Goal: Information Seeking & Learning: Learn about a topic

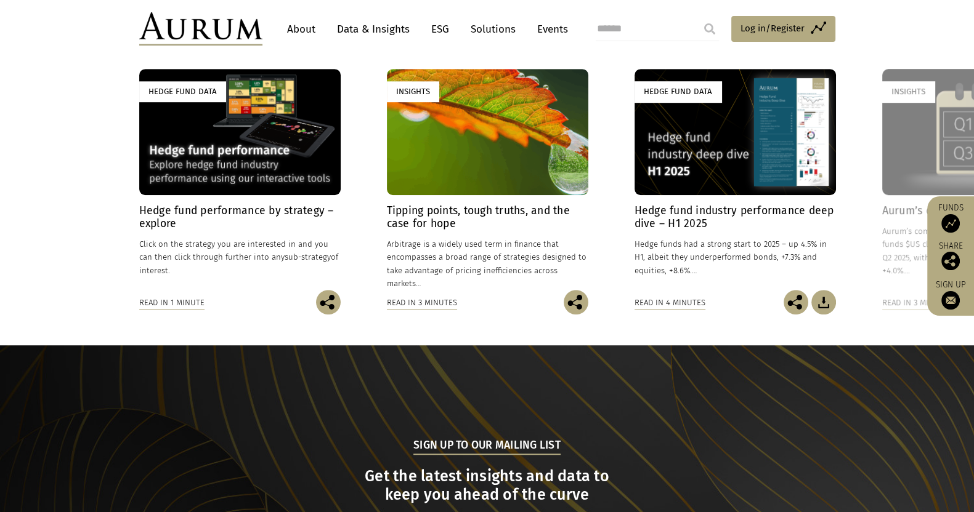
scroll to position [924, 0]
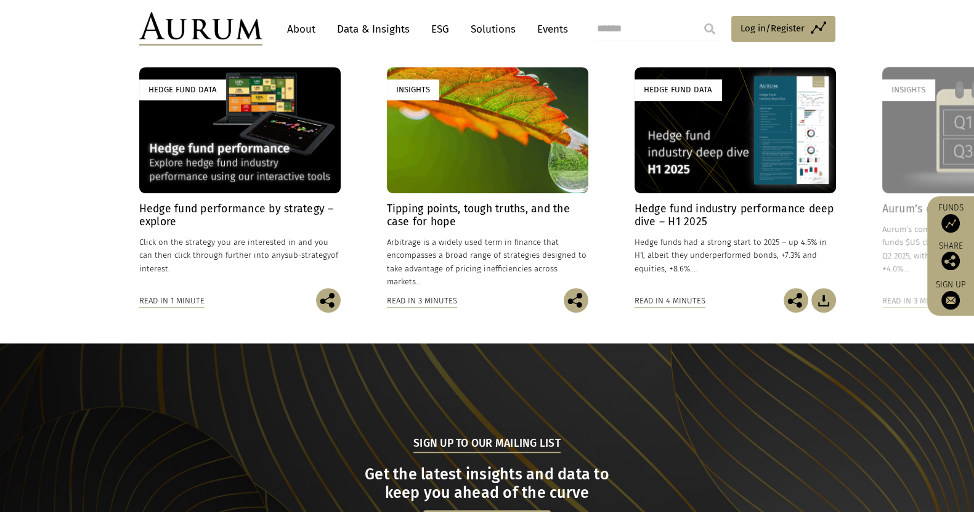
click at [231, 217] on h4 "Hedge fund performance by strategy – explore" at bounding box center [239, 216] width 201 height 26
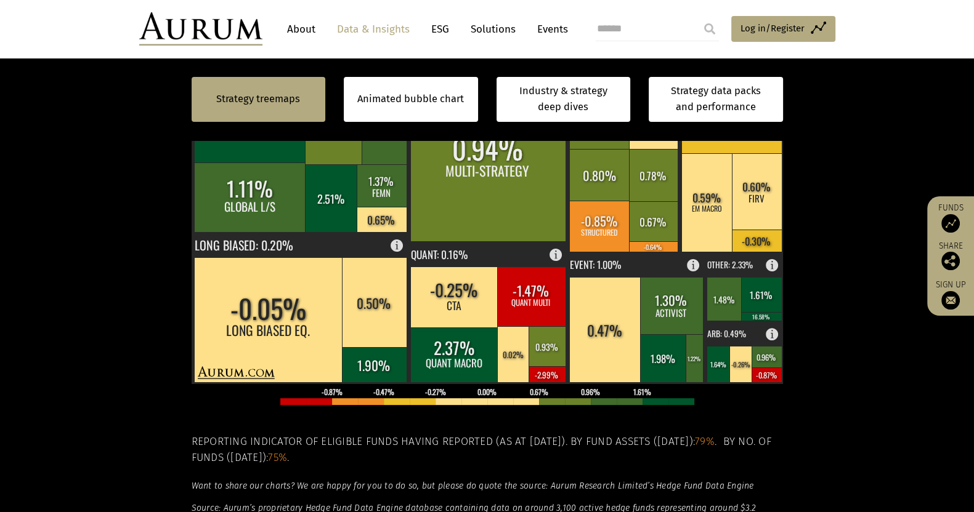
scroll to position [462, 0]
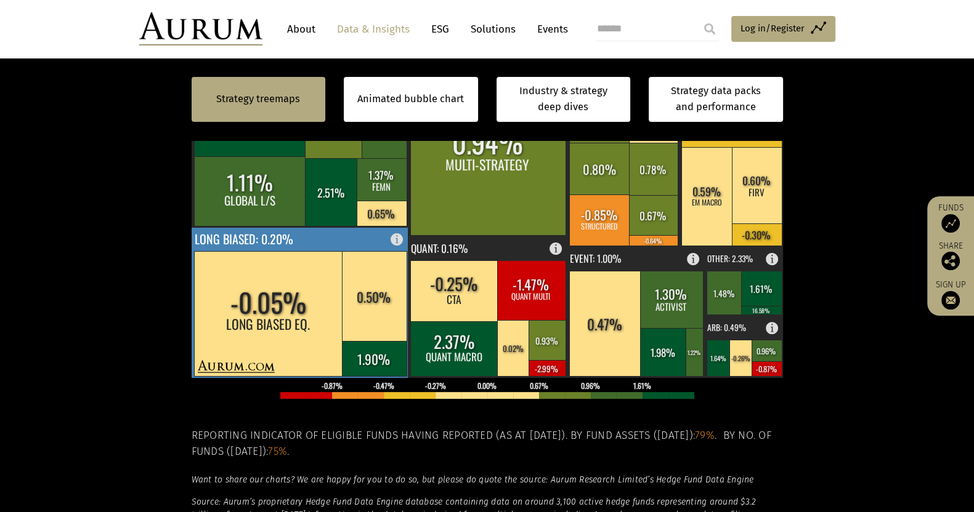
click at [246, 239] on text "LONG BIASED: 0.20%" at bounding box center [244, 238] width 99 height 18
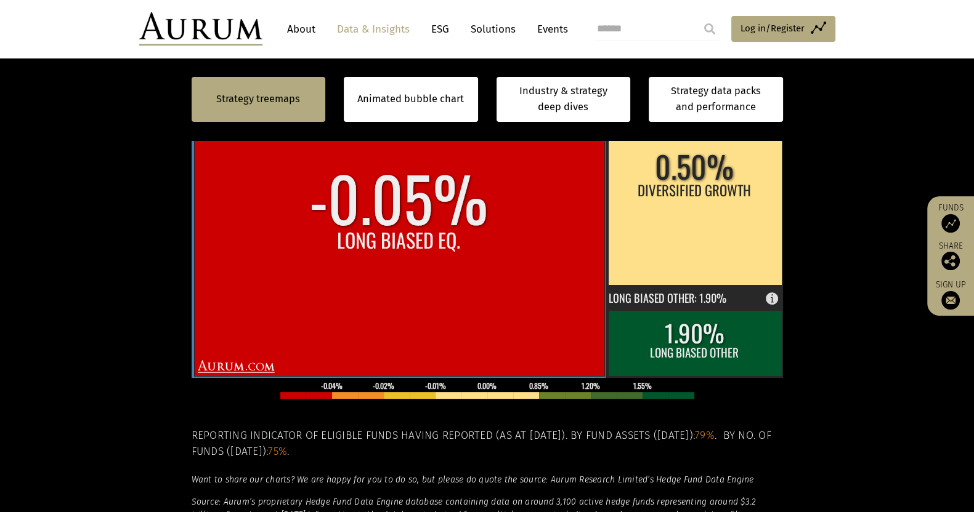
click at [300, 232] on rect at bounding box center [399, 225] width 410 height 302
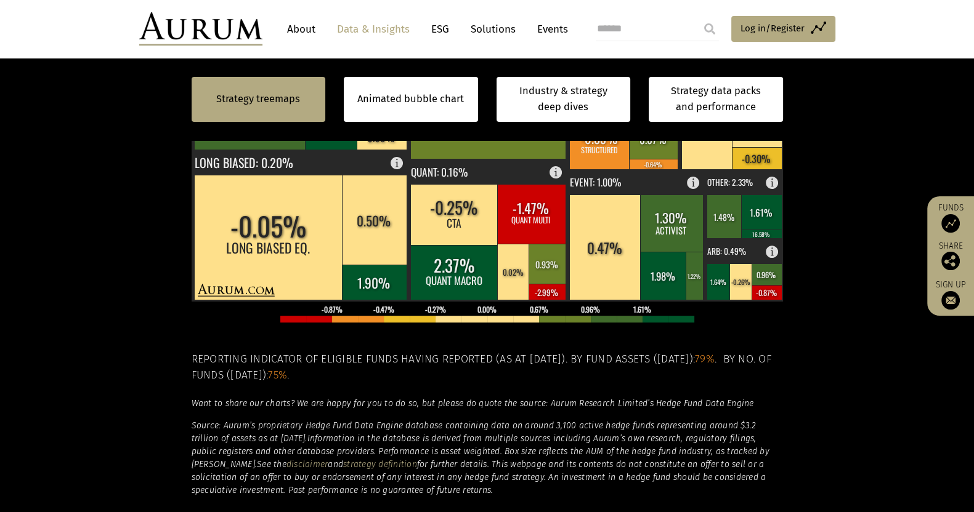
scroll to position [385, 0]
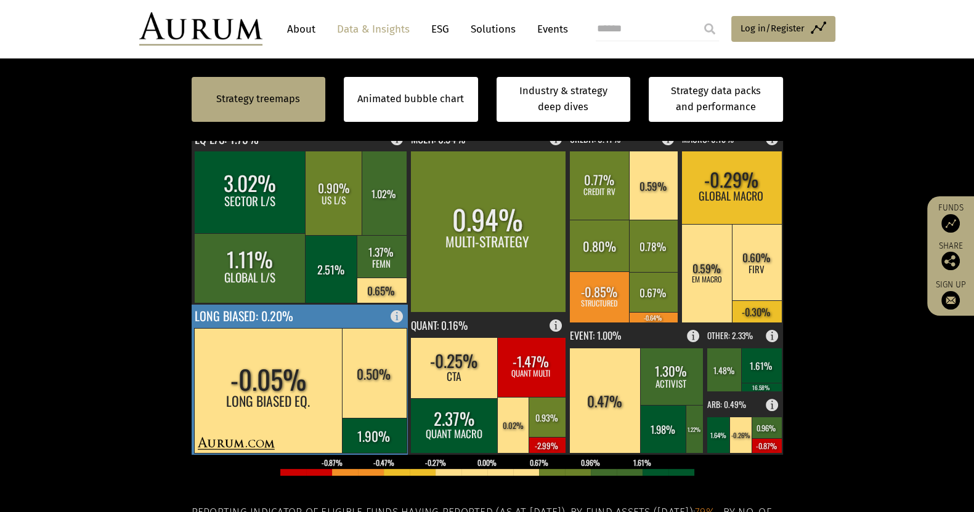
click at [239, 311] on text "LONG BIASED: 0.20%" at bounding box center [244, 315] width 99 height 18
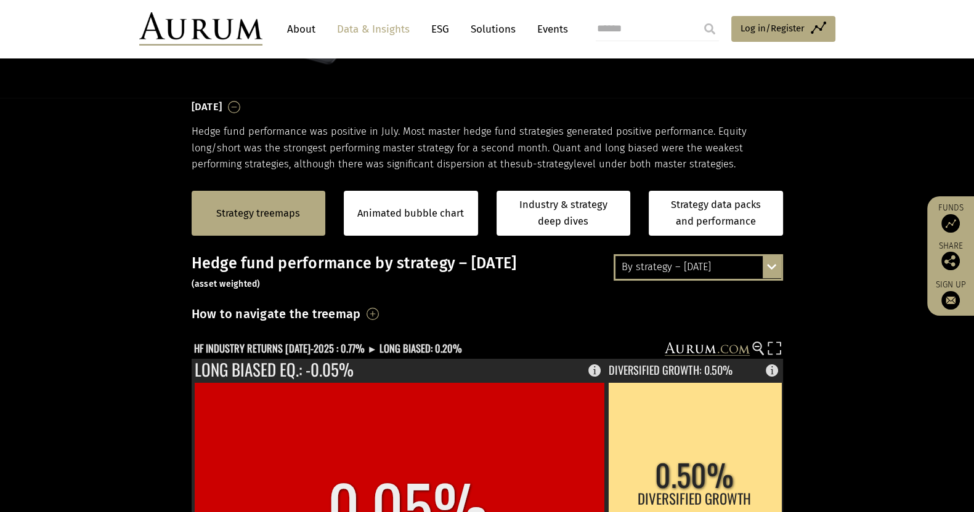
scroll to position [231, 0]
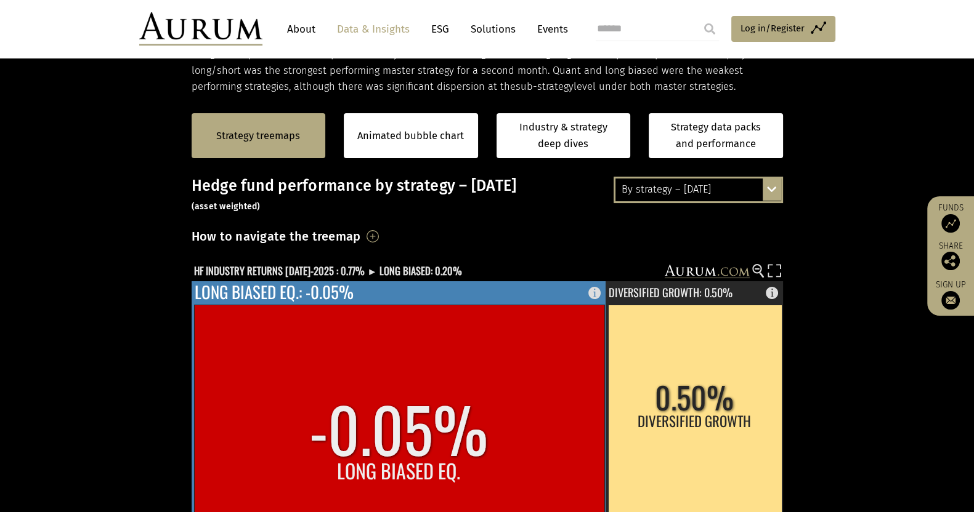
click at [321, 294] on text "LONG BIASED EQ.: -0.05%" at bounding box center [274, 292] width 159 height 25
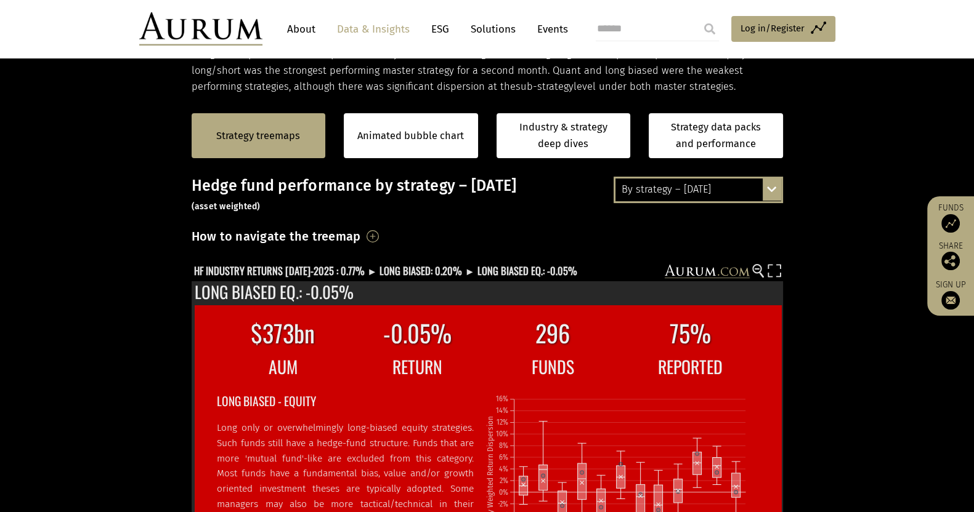
scroll to position [385, 0]
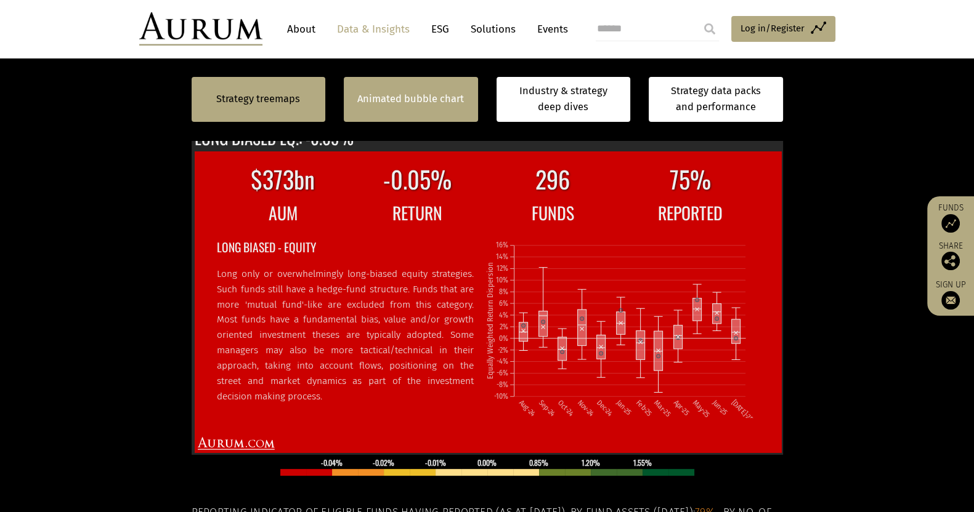
click at [370, 107] on link "Animated bubble chart" at bounding box center [410, 99] width 107 height 16
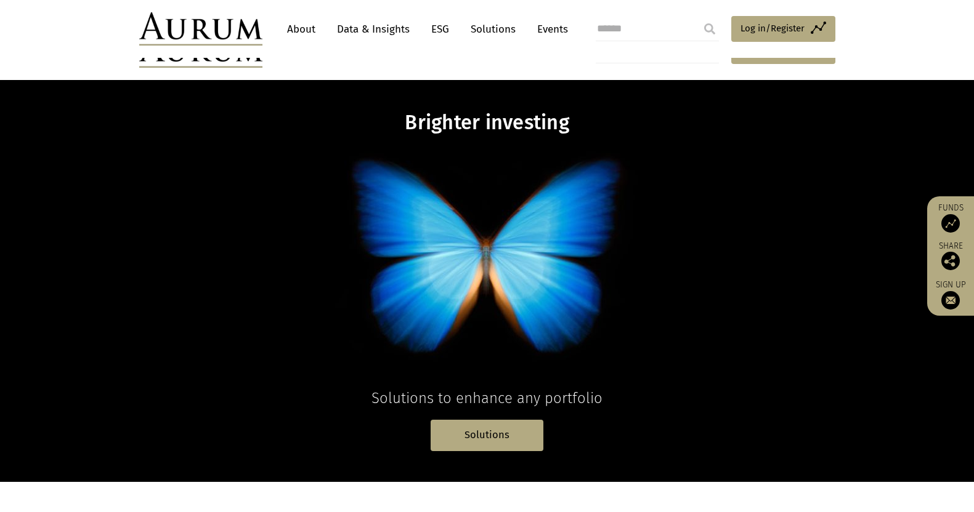
scroll to position [924, 0]
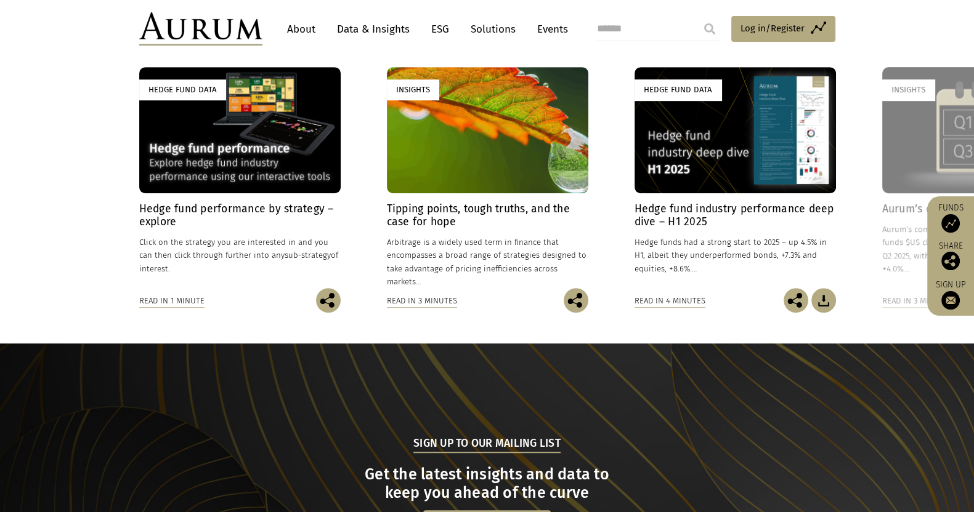
click at [187, 205] on h4 "Hedge fund performance by strategy – explore" at bounding box center [239, 216] width 201 height 26
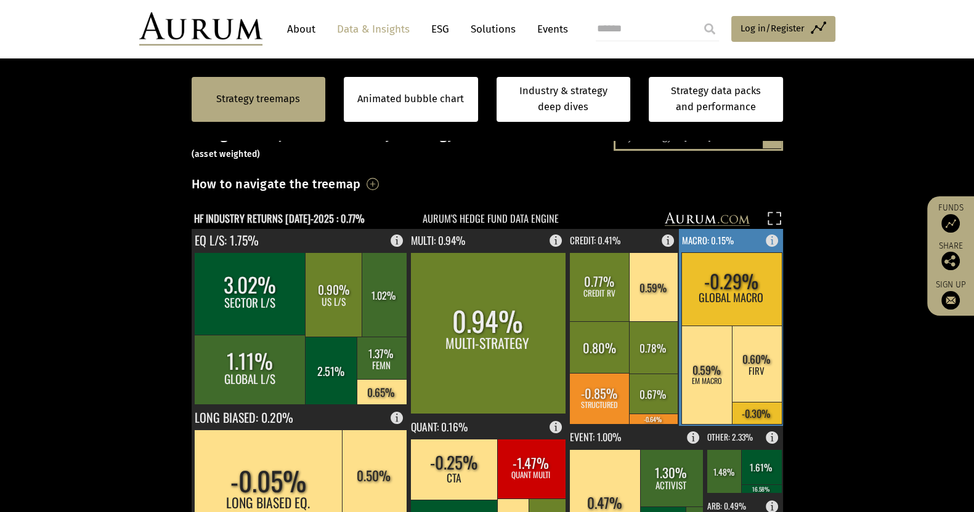
scroll to position [307, 0]
